Goal: Task Accomplishment & Management: Use online tool/utility

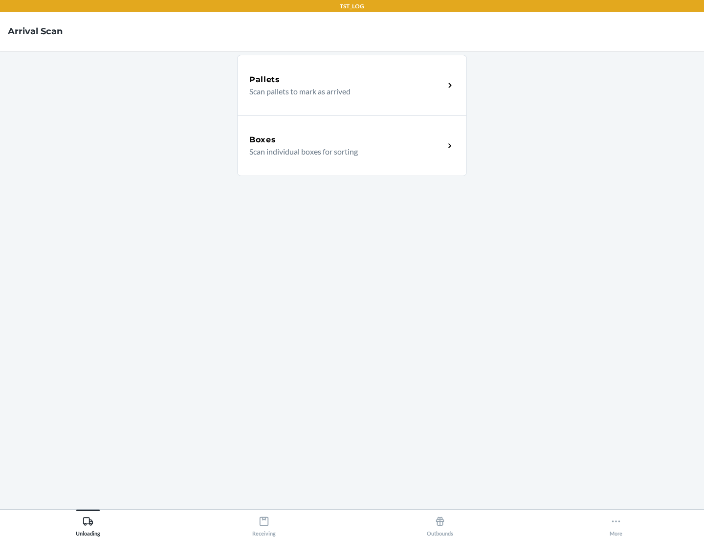
click at [347, 140] on div "Boxes" at bounding box center [346, 140] width 195 height 12
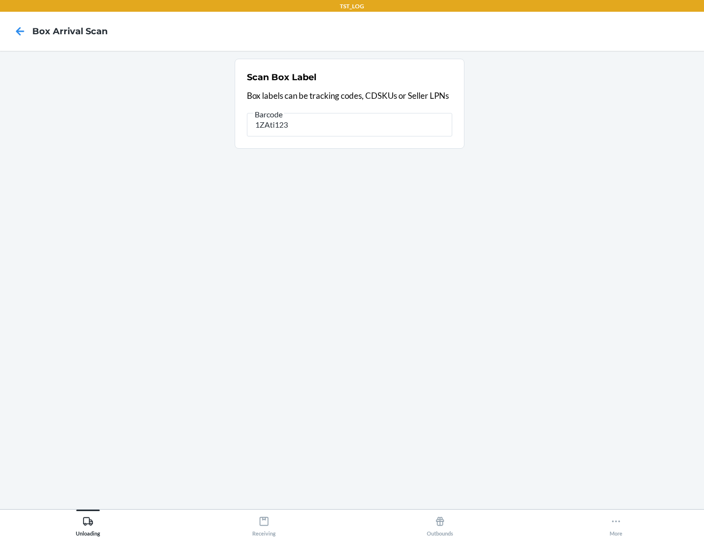
type input "1ZAti123"
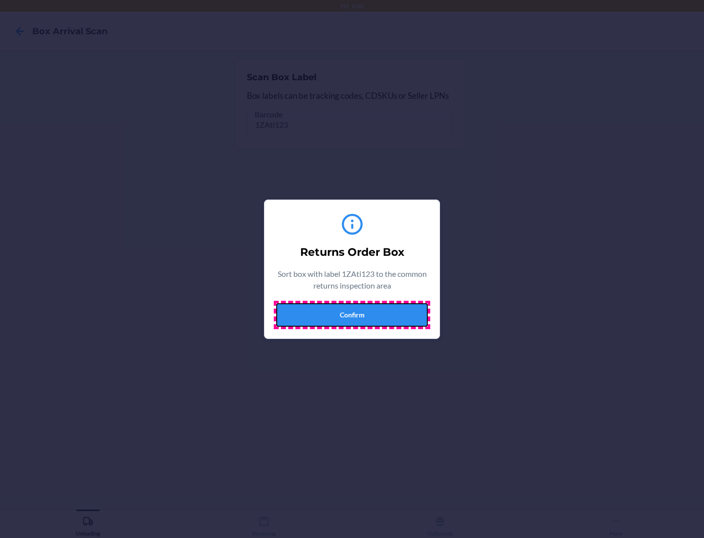
click at [352, 314] on button "Confirm" at bounding box center [352, 314] width 152 height 23
